Goal: Transaction & Acquisition: Purchase product/service

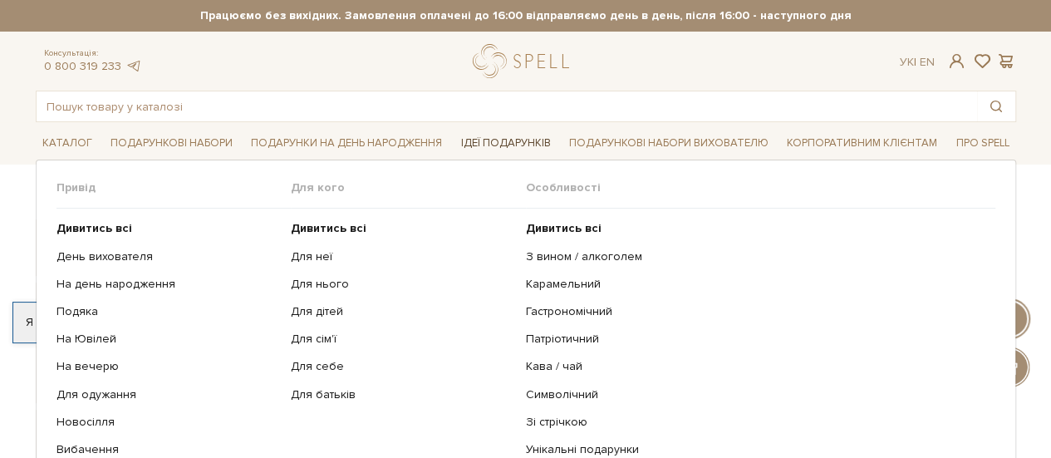
click at [502, 137] on link "Ідеї подарунків" at bounding box center [505, 143] width 103 height 26
click at [575, 260] on link "З вином / алкоголем" at bounding box center [754, 256] width 457 height 15
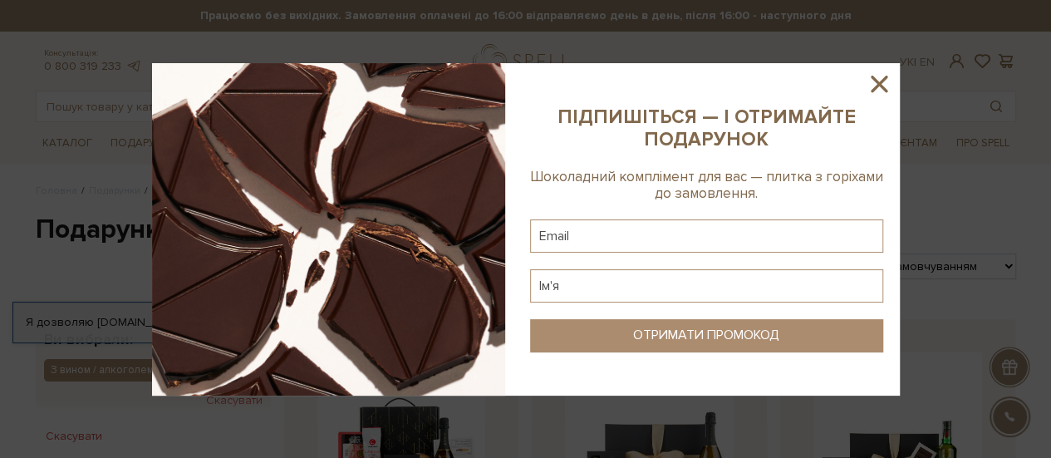
click at [873, 81] on icon at bounding box center [879, 84] width 28 height 28
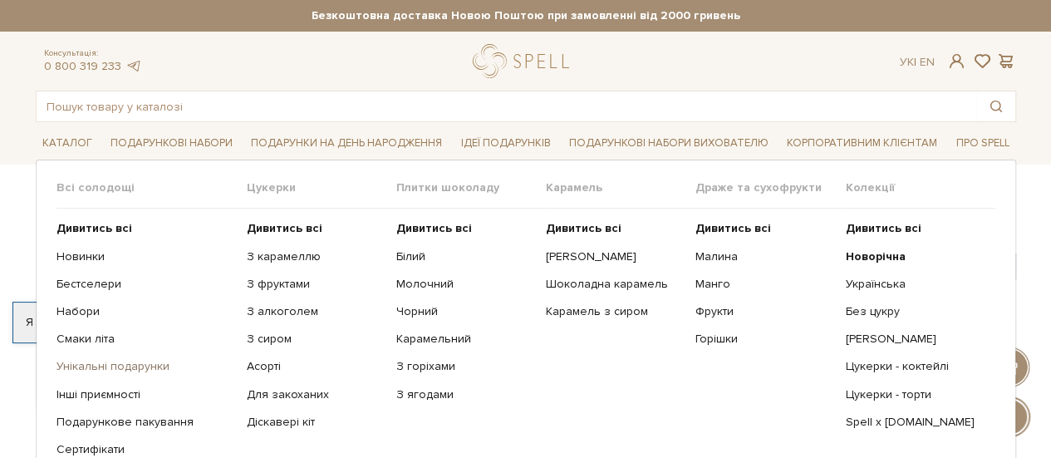
click at [106, 367] on link "Унікальні подарунки" at bounding box center [146, 366] width 178 height 15
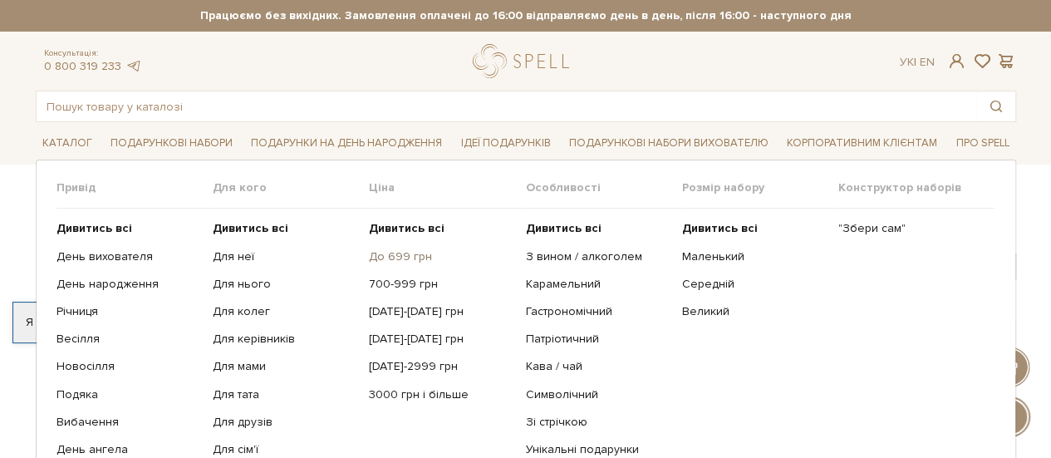
click at [383, 255] on link "До 699 грн" at bounding box center [441, 256] width 144 height 15
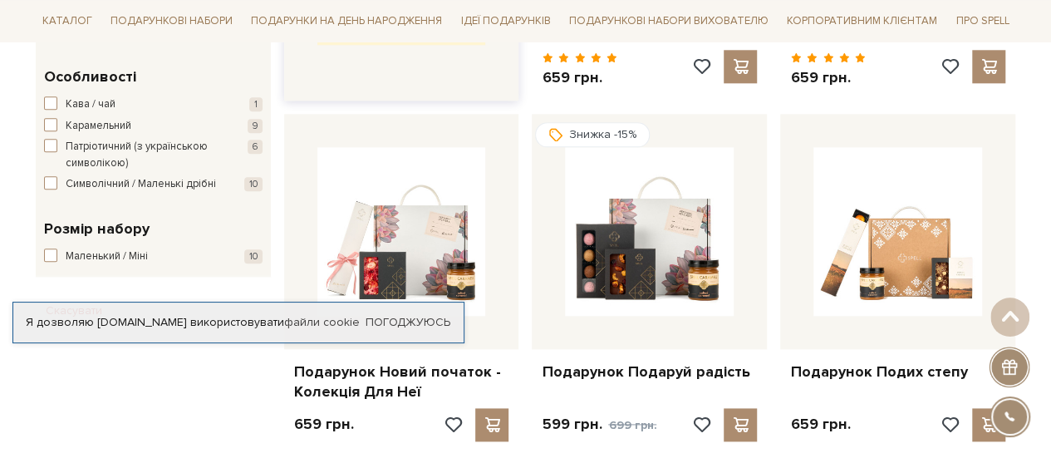
scroll to position [914, 0]
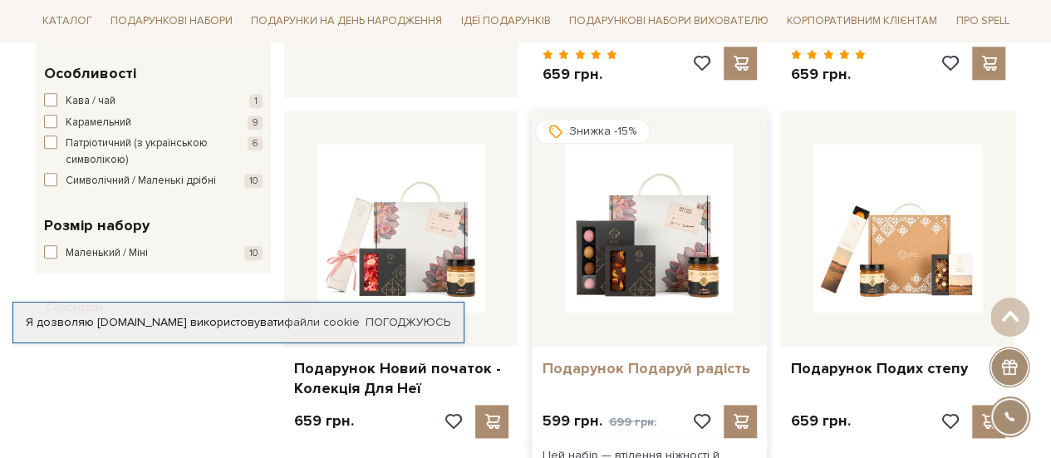
click at [612, 359] on link "Подарунок Подаруй радість" at bounding box center [649, 368] width 215 height 19
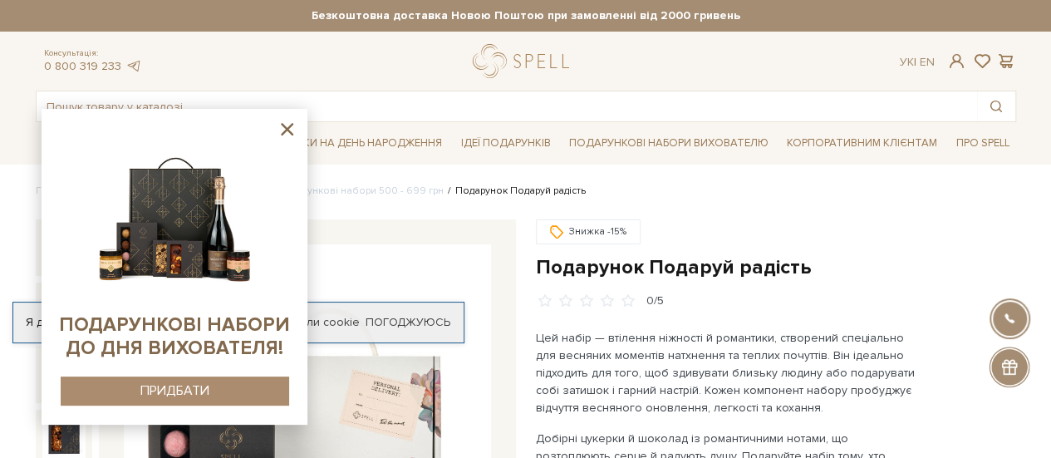
click at [278, 127] on icon at bounding box center [287, 129] width 21 height 21
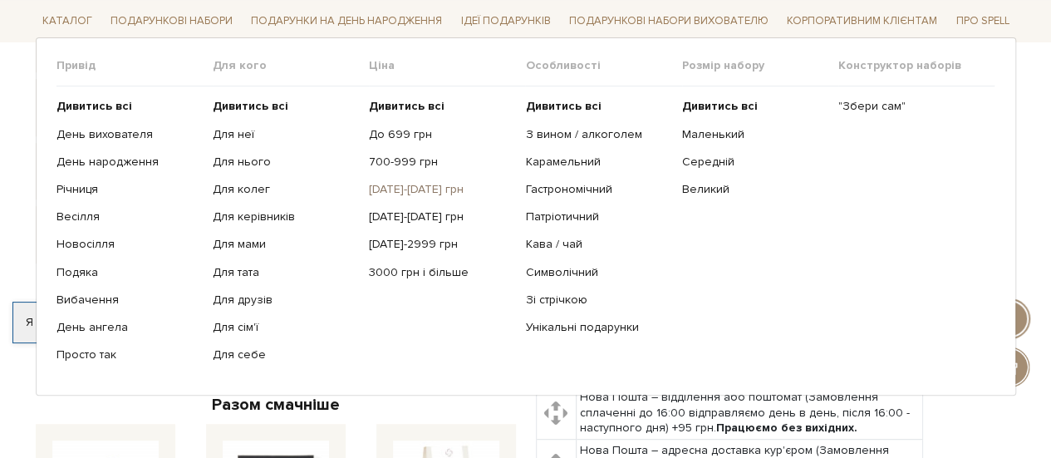
scroll to position [582, 0]
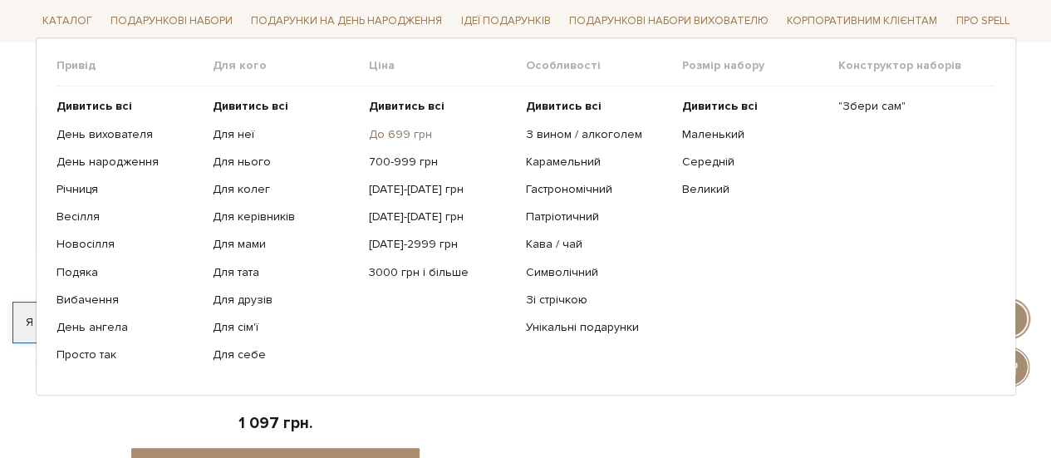
click at [401, 132] on link "До 699 грн" at bounding box center [441, 133] width 144 height 15
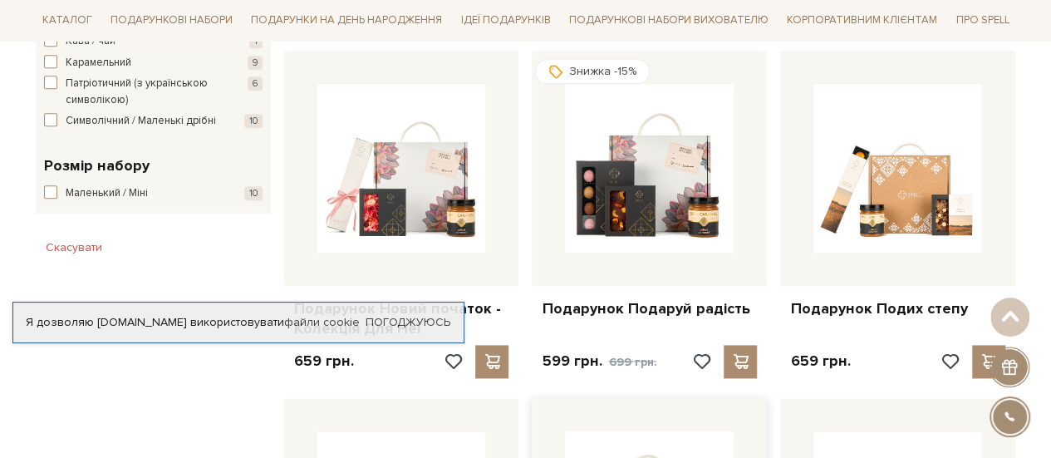
scroll to position [914, 0]
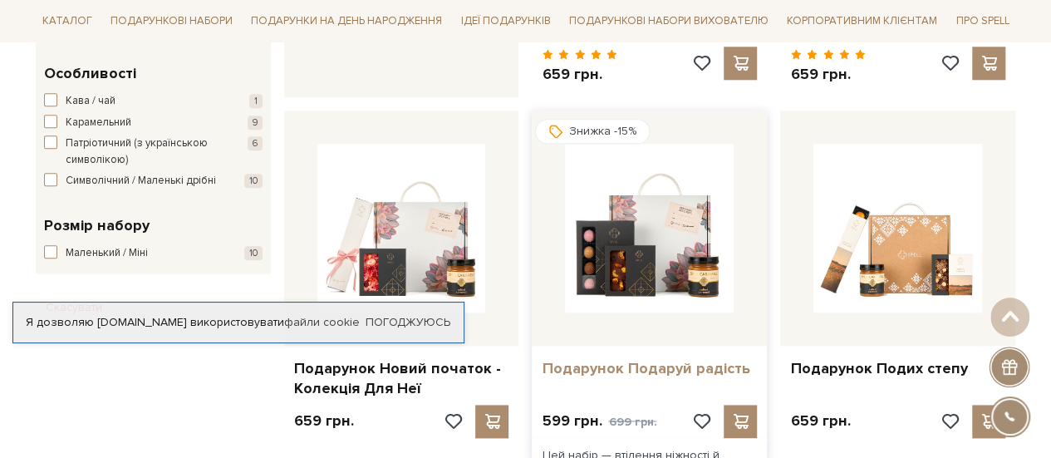
click at [639, 359] on link "Подарунок Подаруй радість" at bounding box center [649, 368] width 215 height 19
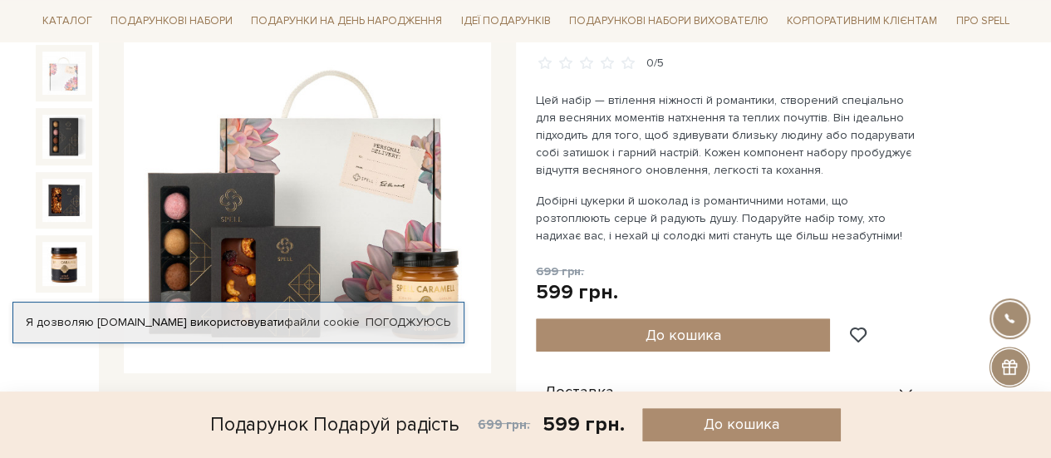
scroll to position [166, 0]
